Goal: Navigation & Orientation: Find specific page/section

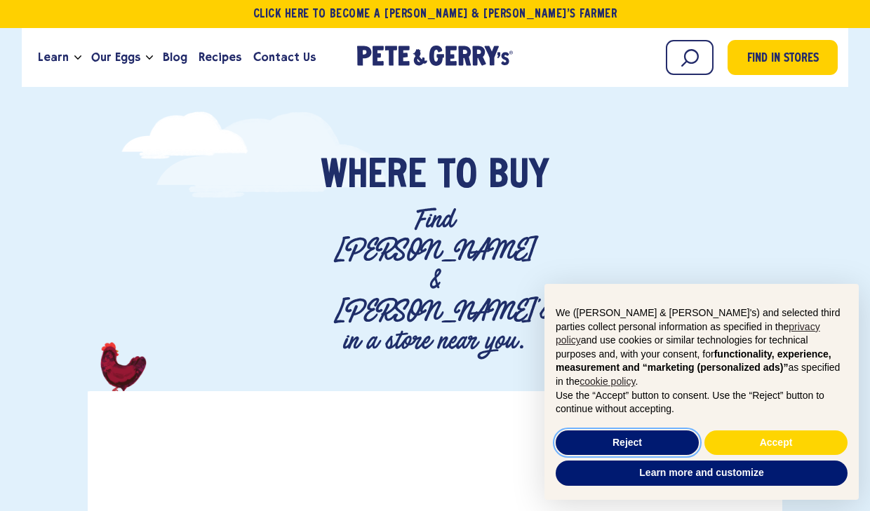
click at [623, 440] on button "Reject" at bounding box center [626, 443] width 143 height 25
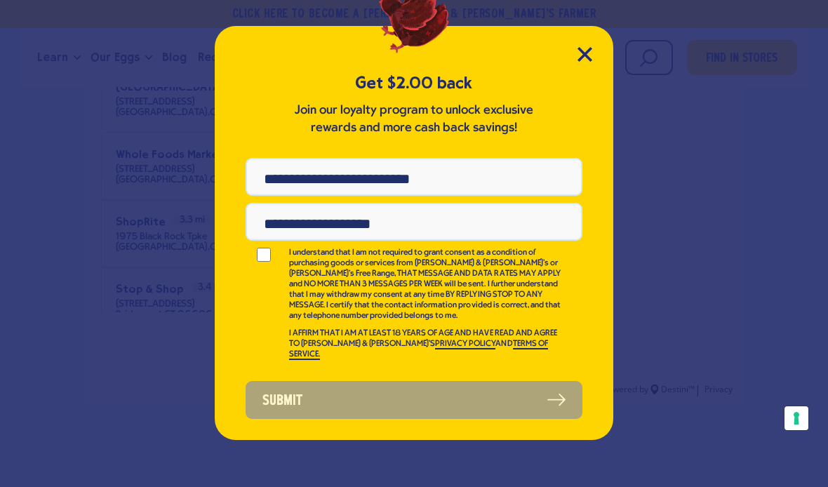
click at [586, 48] on icon "Close Modal" at bounding box center [584, 54] width 15 height 15
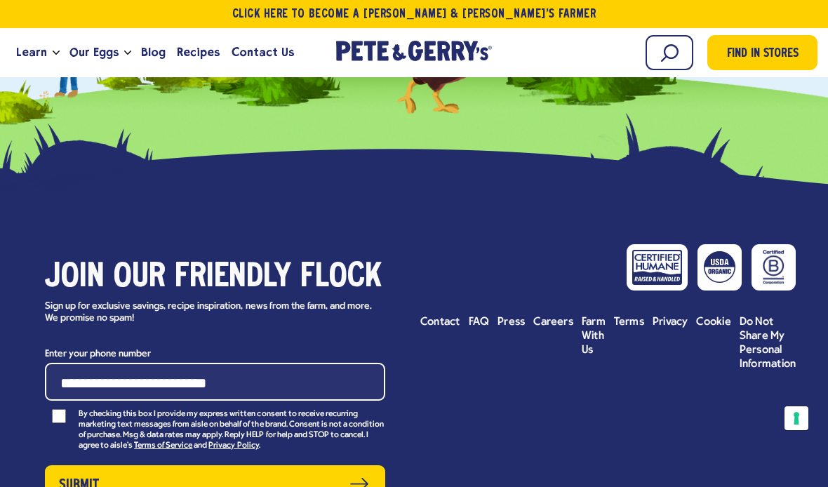
scroll to position [1443, 0]
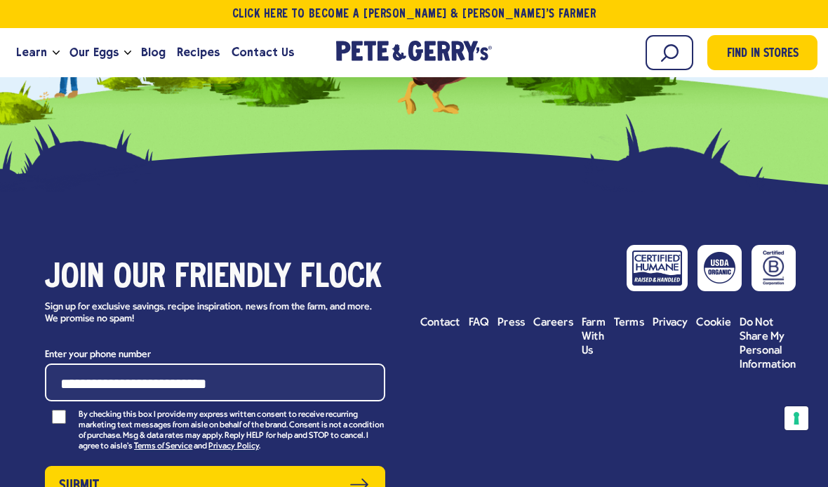
click at [119, 55] on link "Our Eggs" at bounding box center [94, 53] width 60 height 38
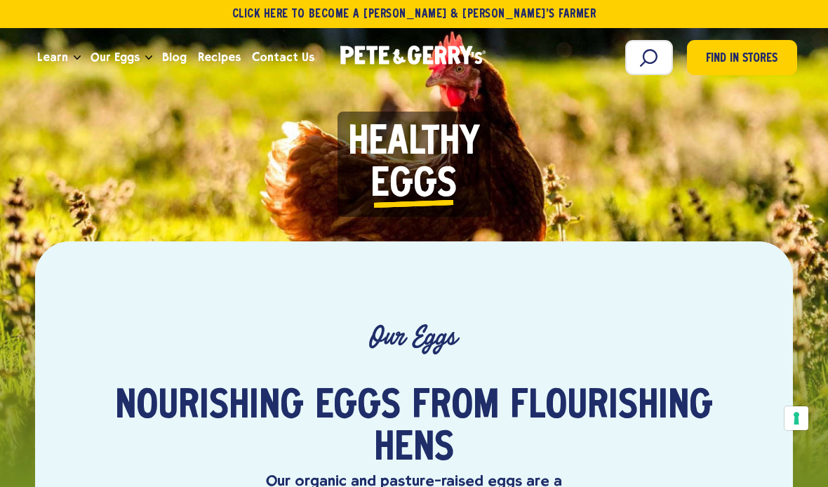
click at [173, 65] on span "Blog" at bounding box center [174, 57] width 25 height 18
